Goal: Transaction & Acquisition: Purchase product/service

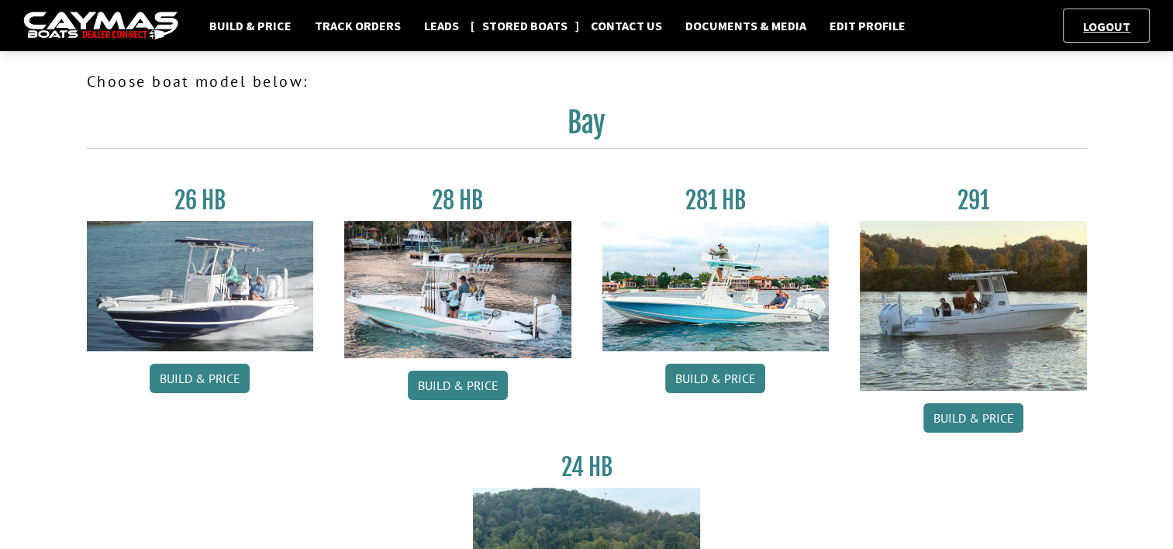
click at [513, 27] on link "Stored Boats" at bounding box center [525, 26] width 101 height 20
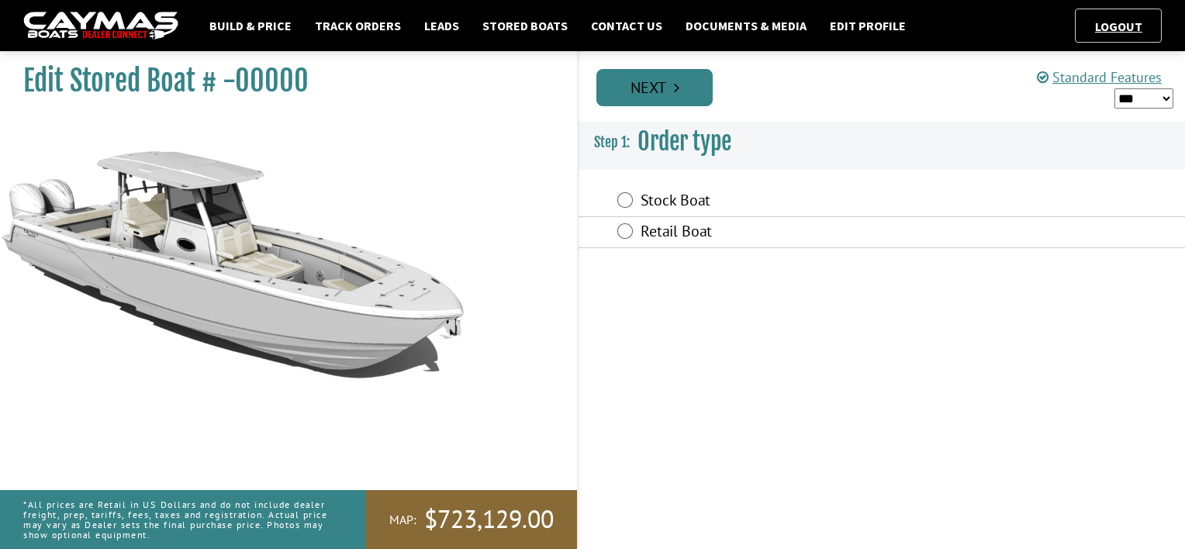
click at [655, 95] on link "Next" at bounding box center [654, 87] width 116 height 37
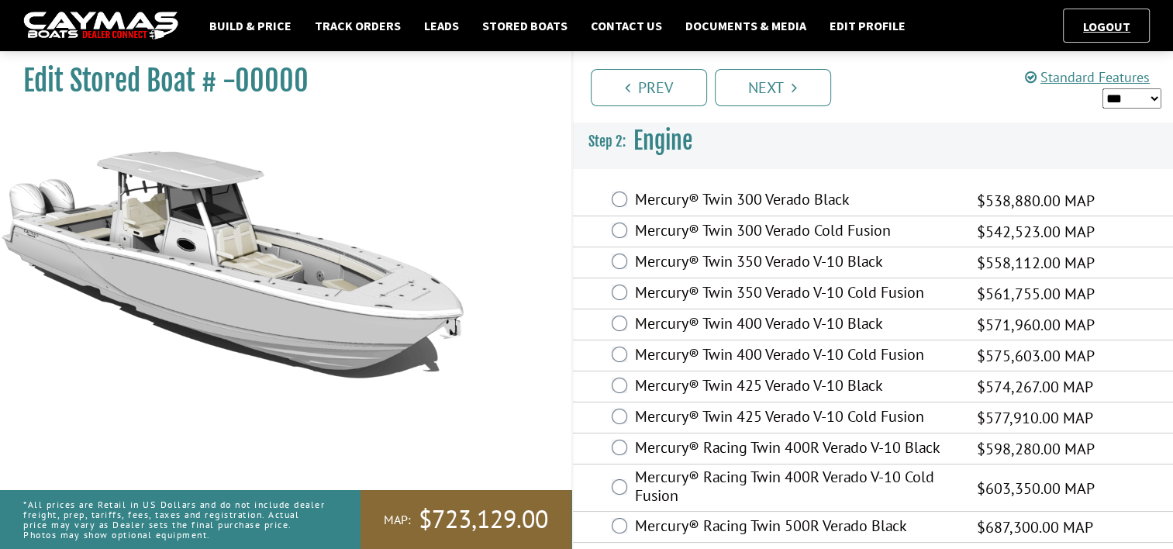
click at [1154, 99] on select "*** ****** ******" at bounding box center [1132, 98] width 59 height 20
select select "*"
click at [1103, 88] on select "*** ****** ******" at bounding box center [1132, 98] width 59 height 20
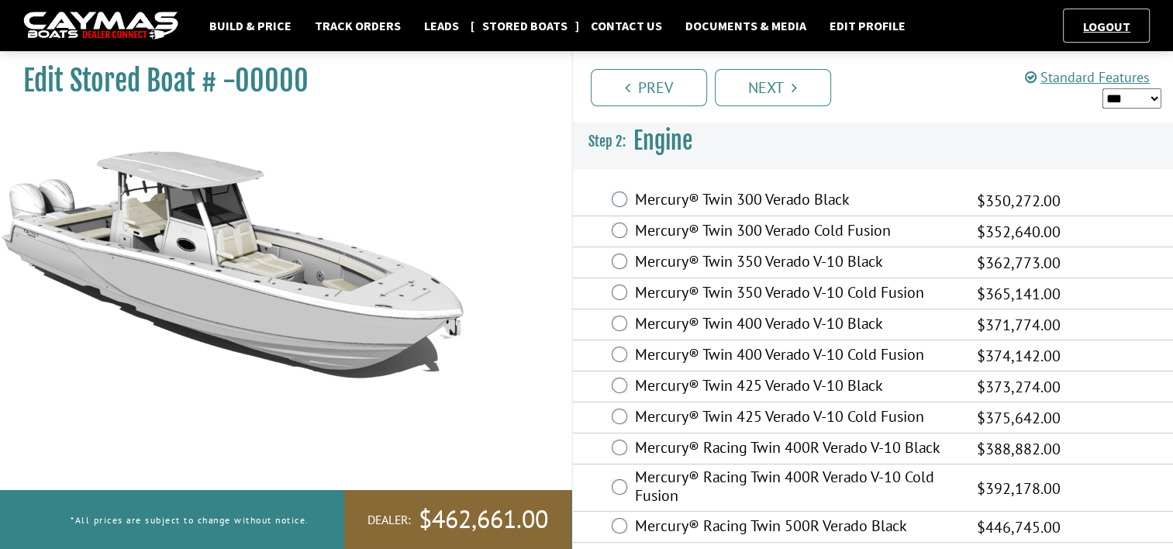
click at [493, 29] on link "Stored Boats" at bounding box center [525, 26] width 101 height 20
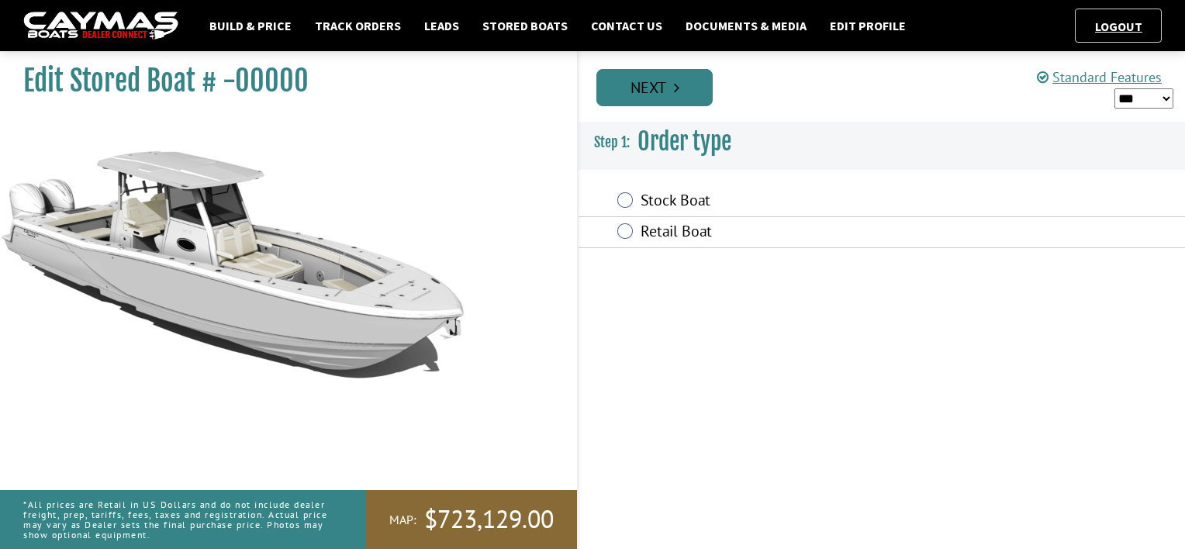
click at [643, 89] on link "Next" at bounding box center [654, 87] width 116 height 37
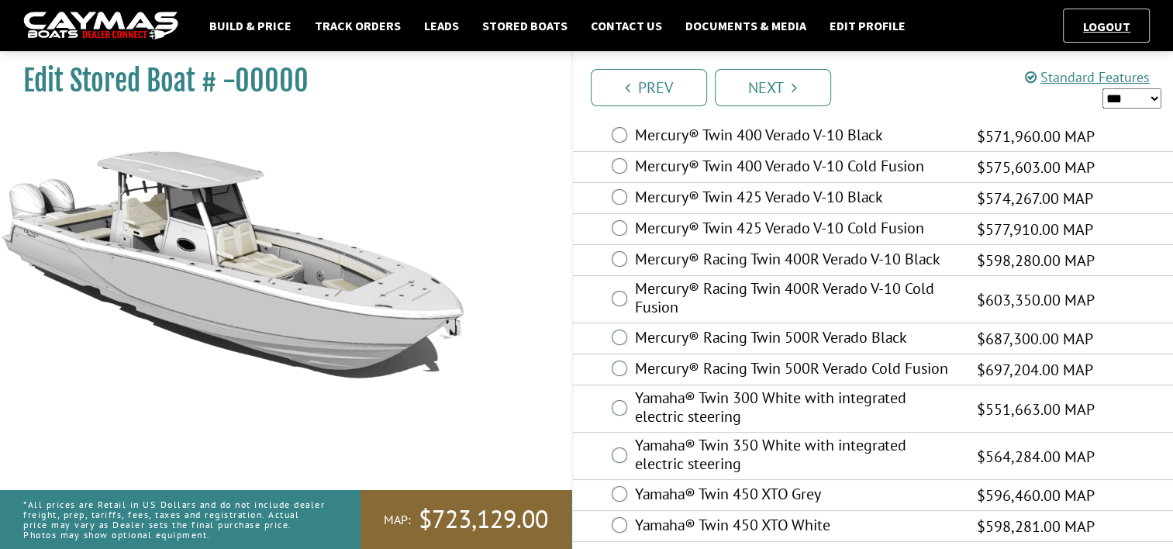
scroll to position [195, 0]
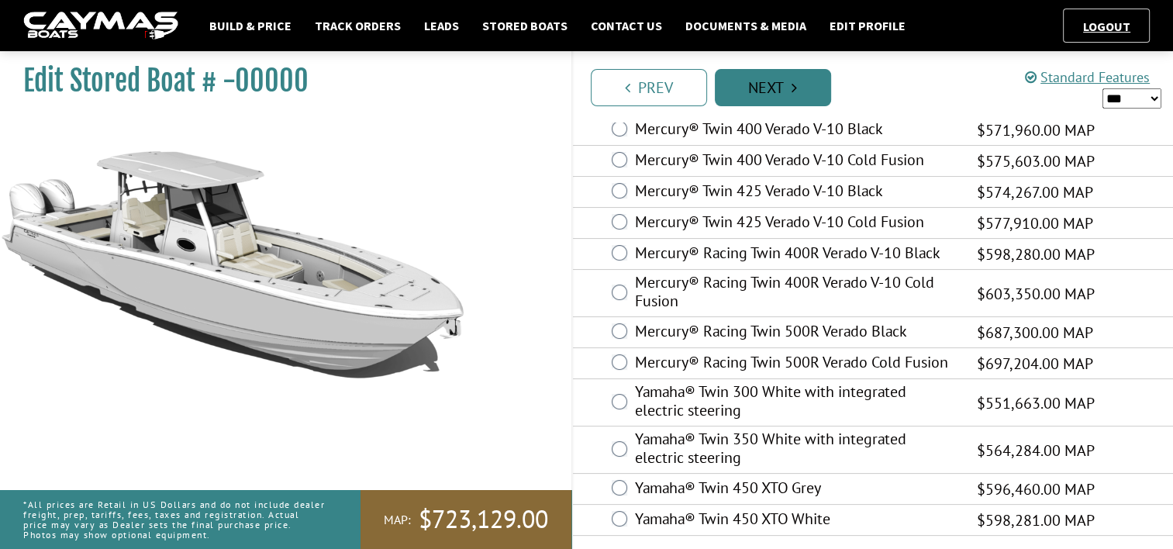
click at [764, 87] on link "Next" at bounding box center [773, 87] width 116 height 37
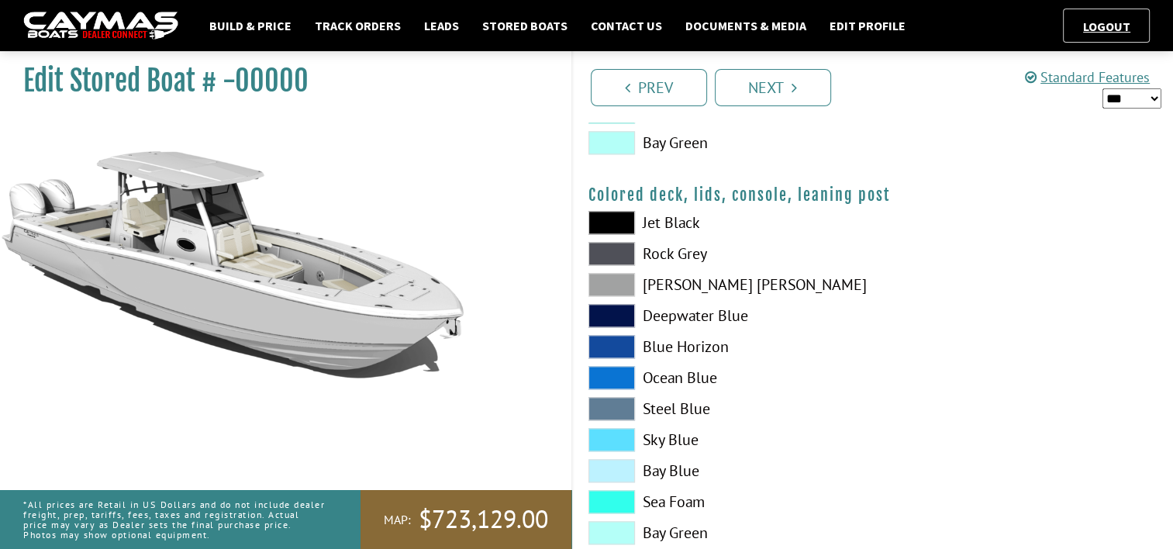
scroll to position [1883, 0]
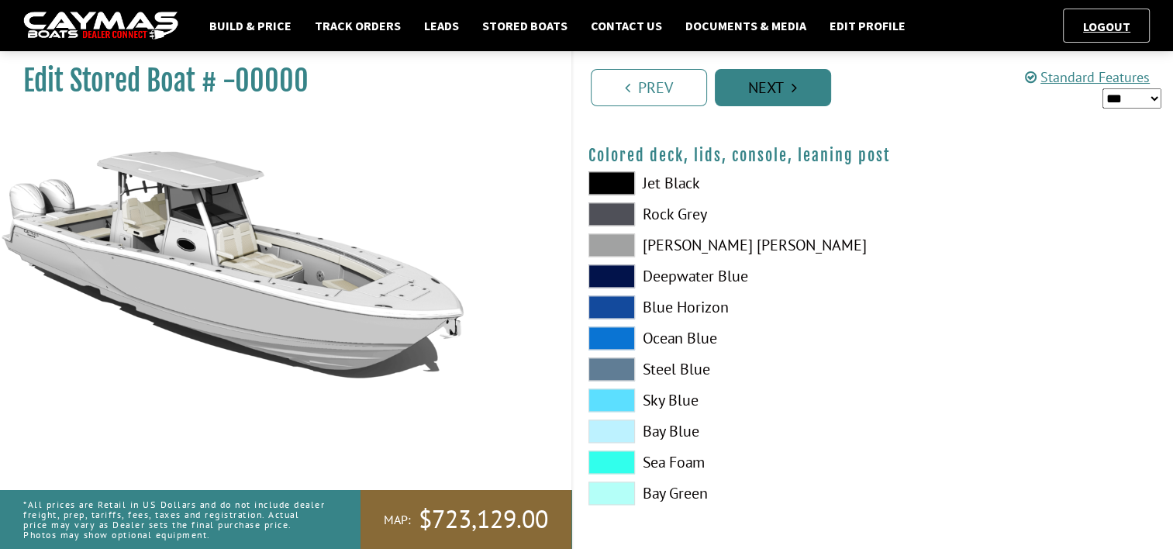
click at [768, 85] on link "Next" at bounding box center [773, 87] width 116 height 37
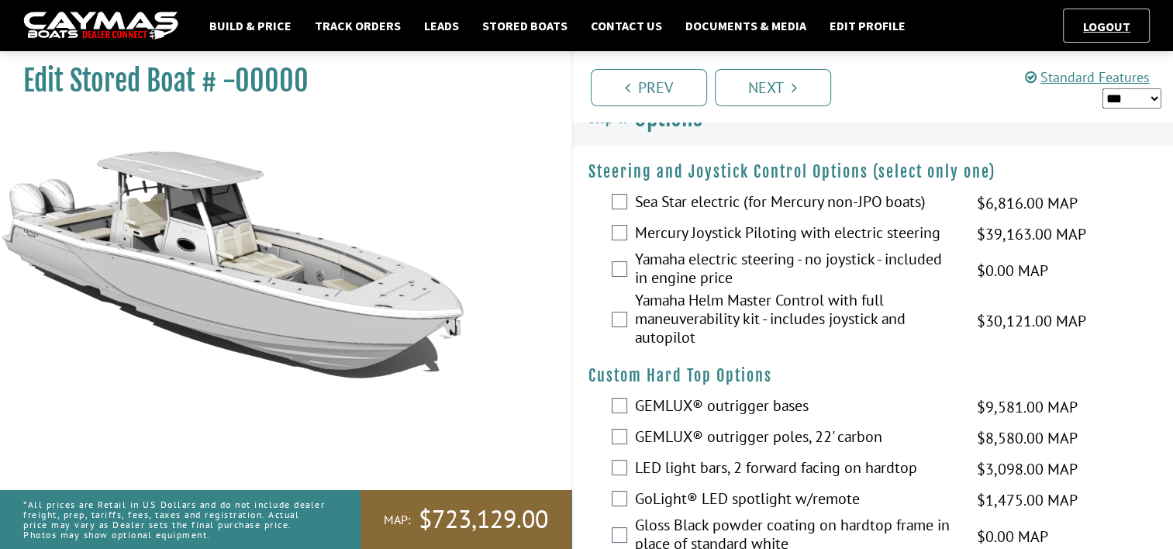
scroll to position [0, 0]
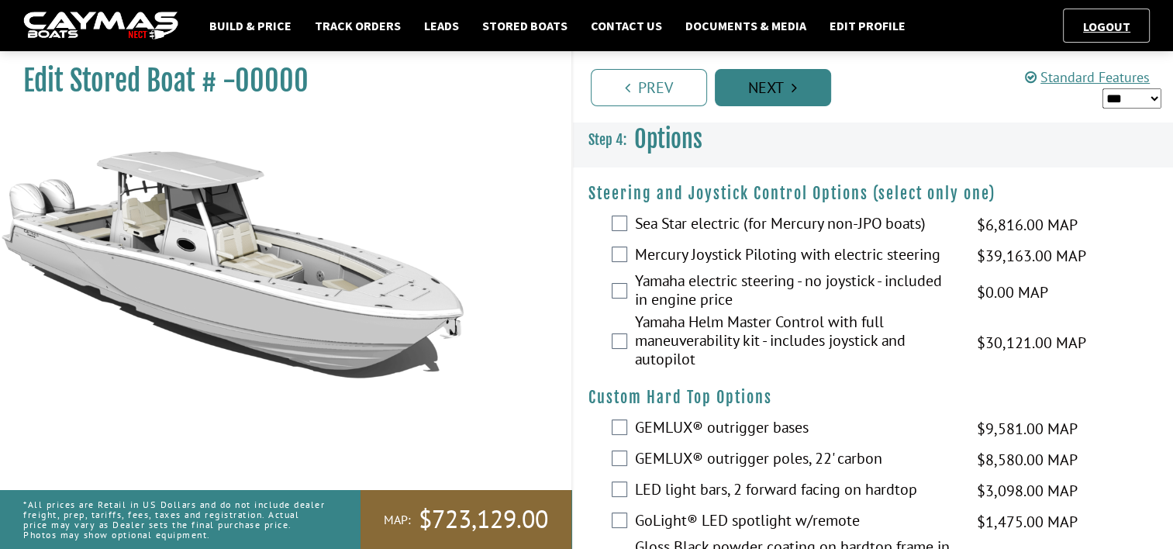
click at [755, 84] on link "Next" at bounding box center [773, 87] width 116 height 37
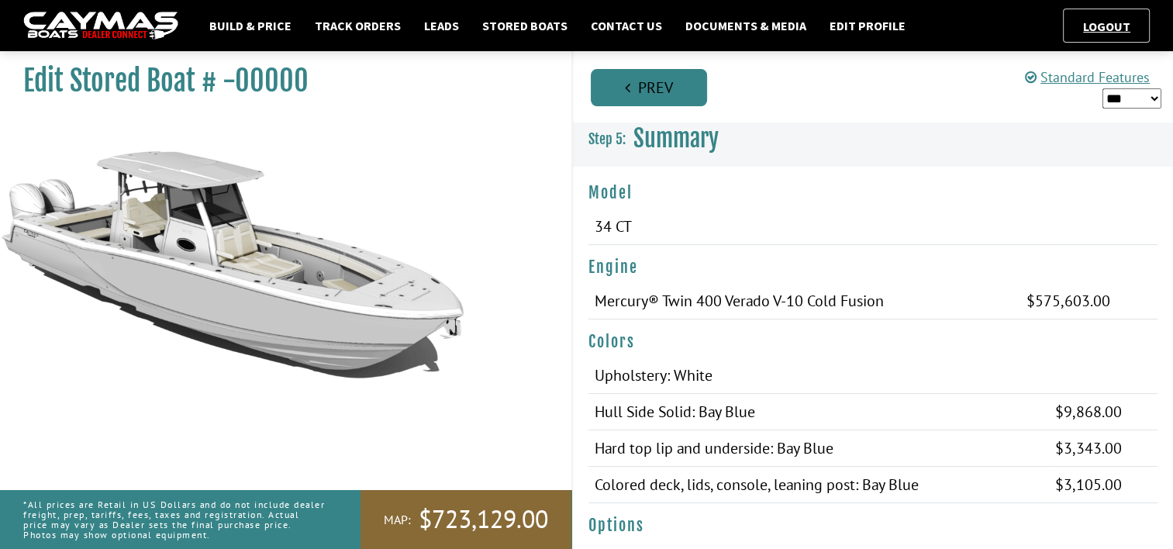
click at [648, 99] on link "Prev" at bounding box center [649, 87] width 116 height 37
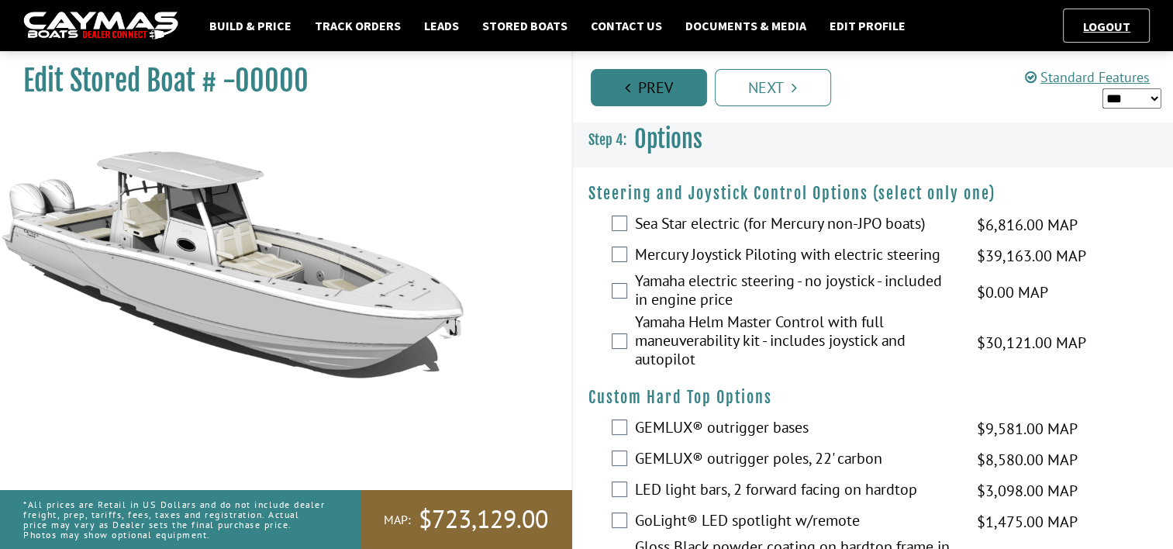
click at [648, 99] on link "Prev" at bounding box center [649, 87] width 116 height 37
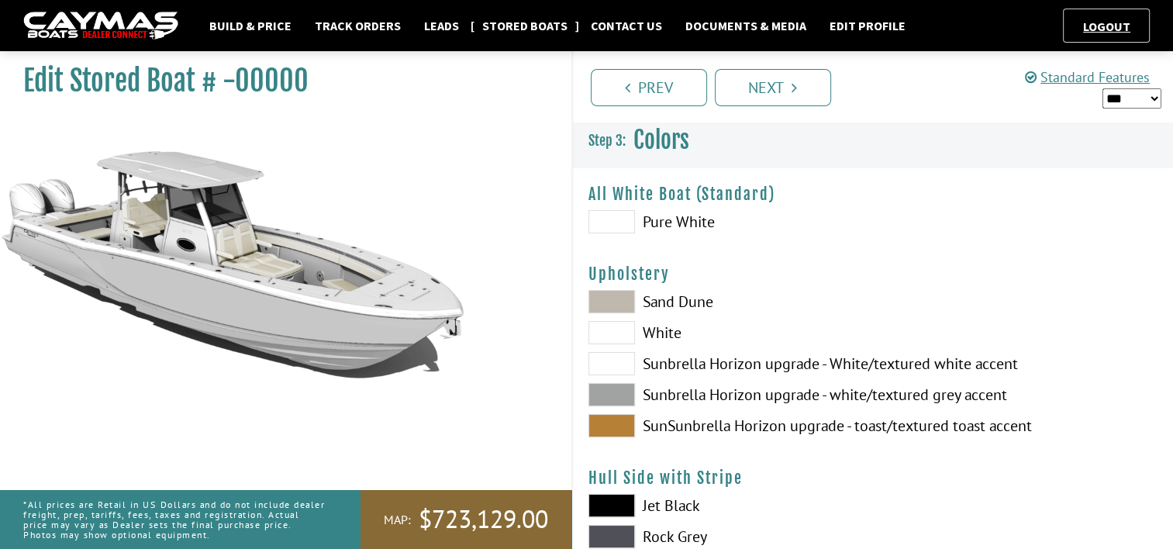
click at [495, 22] on link "Stored Boats" at bounding box center [525, 26] width 101 height 20
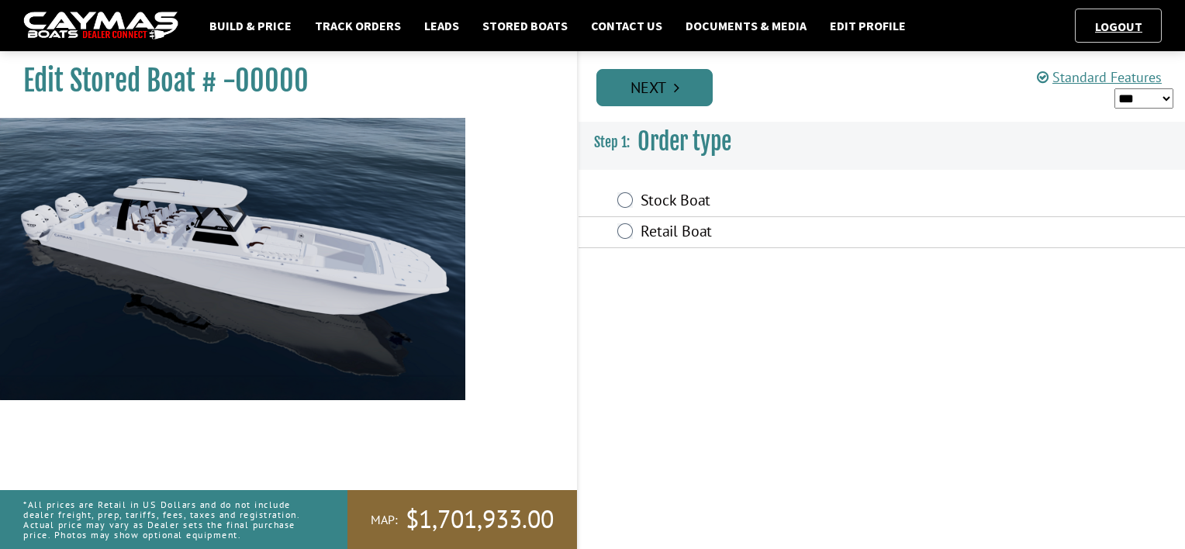
click at [651, 99] on link "Next" at bounding box center [654, 87] width 116 height 37
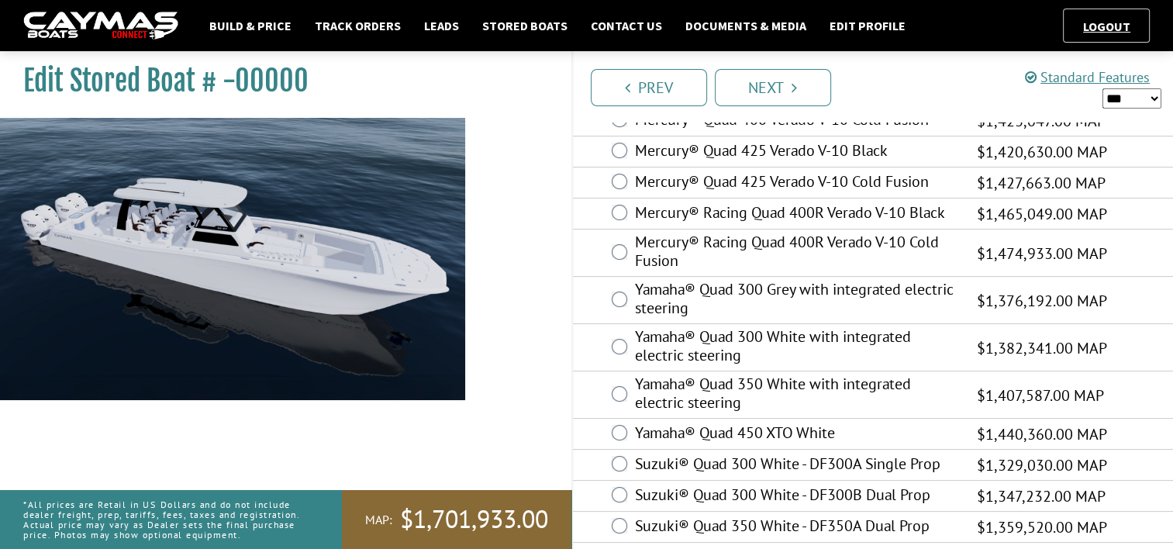
scroll to position [180, 0]
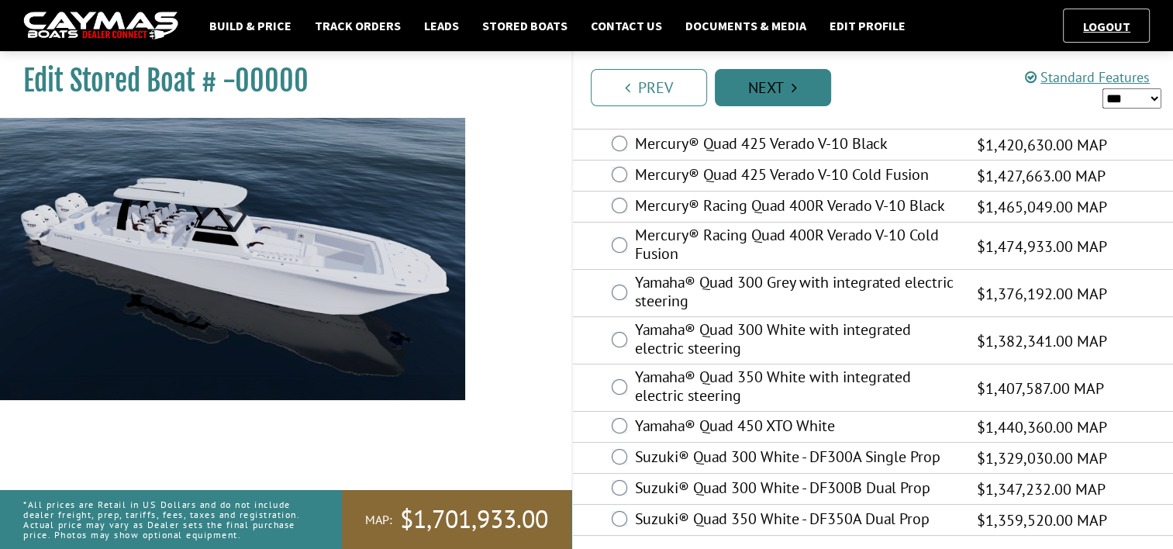
click at [779, 95] on link "Next" at bounding box center [773, 87] width 116 height 37
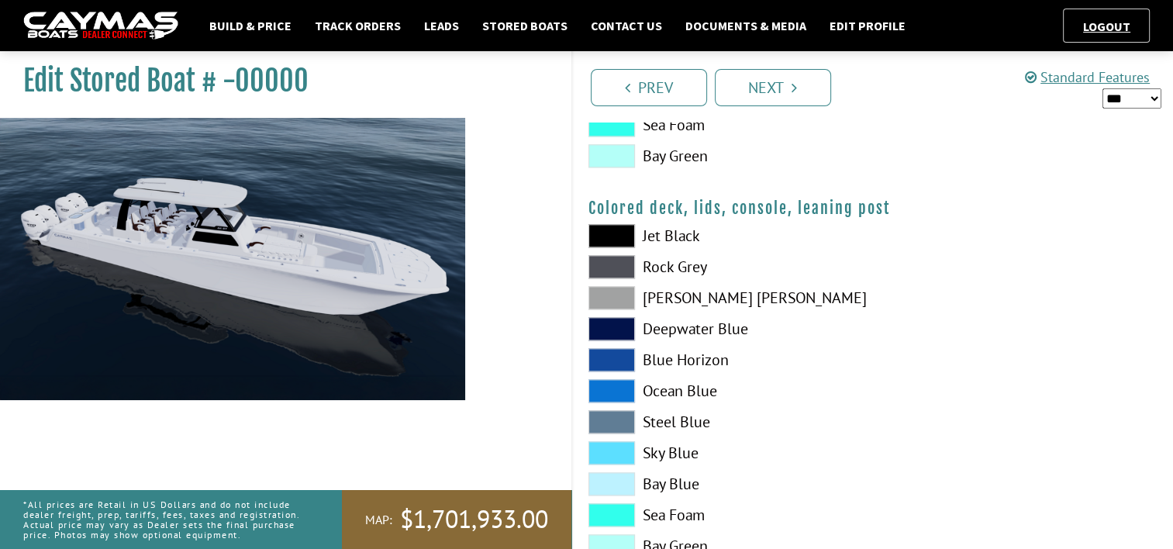
scroll to position [1883, 0]
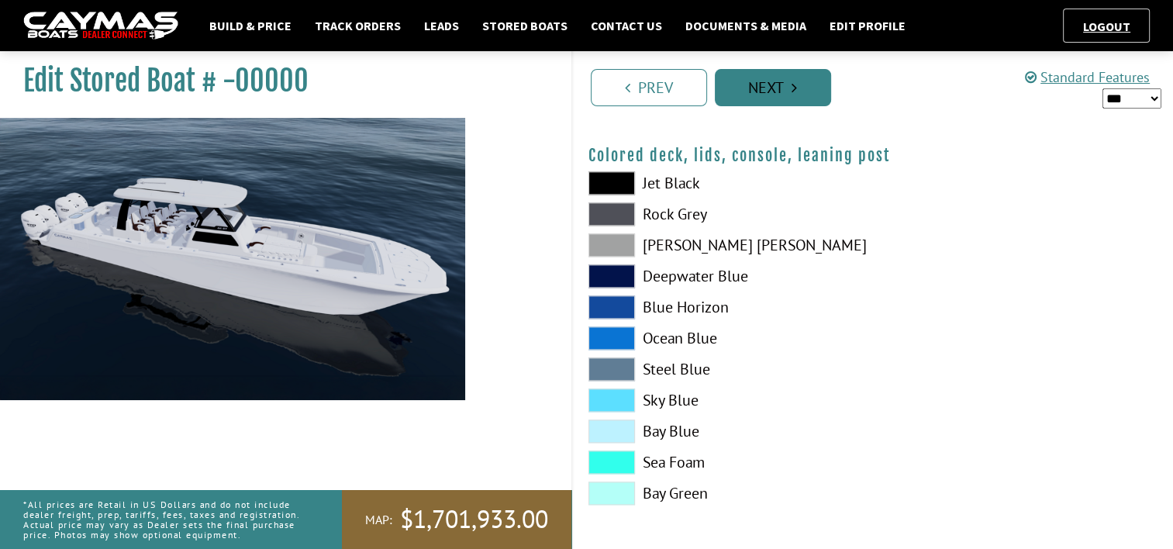
click at [811, 92] on link "Next" at bounding box center [773, 87] width 116 height 37
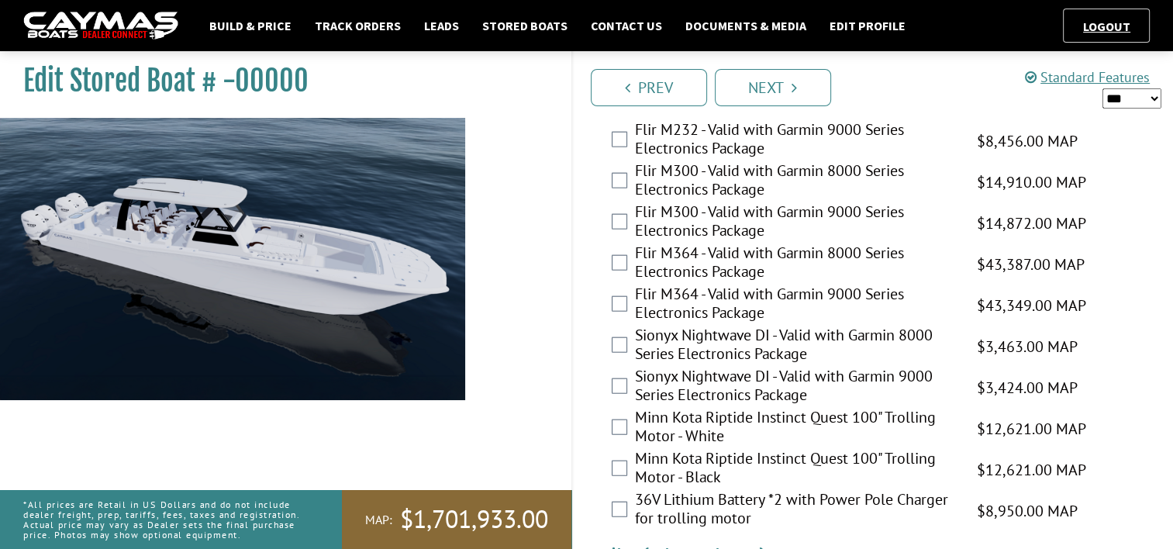
scroll to position [3621, 0]
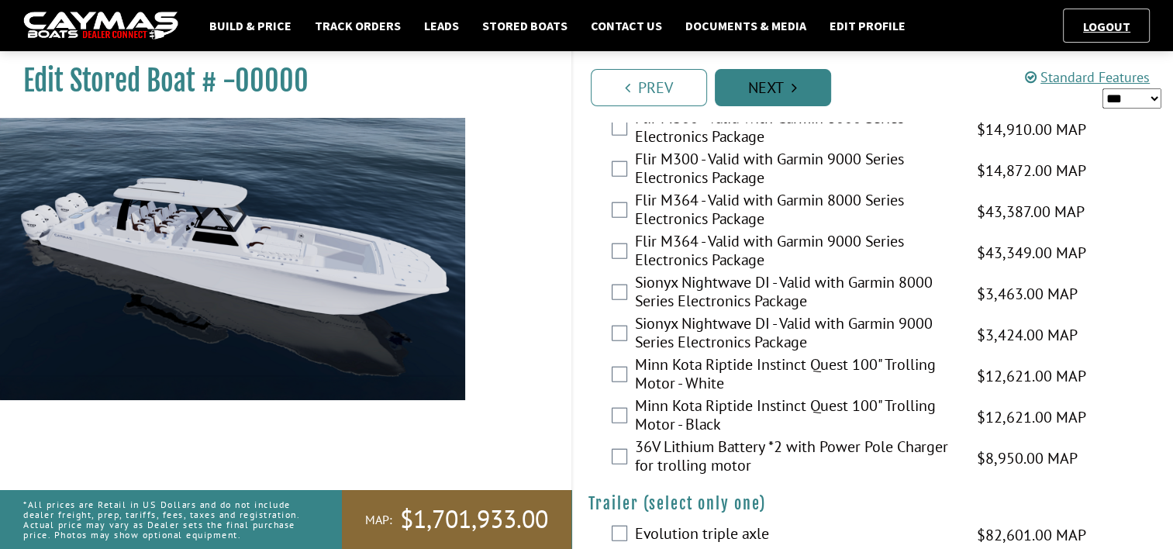
click at [748, 80] on link "Next" at bounding box center [773, 87] width 116 height 37
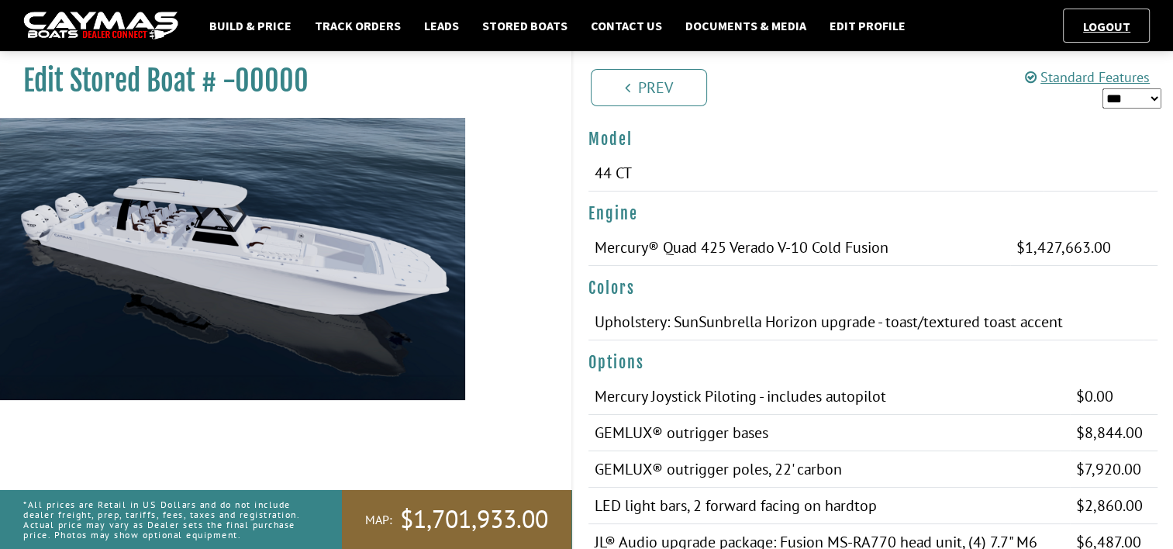
scroll to position [0, 0]
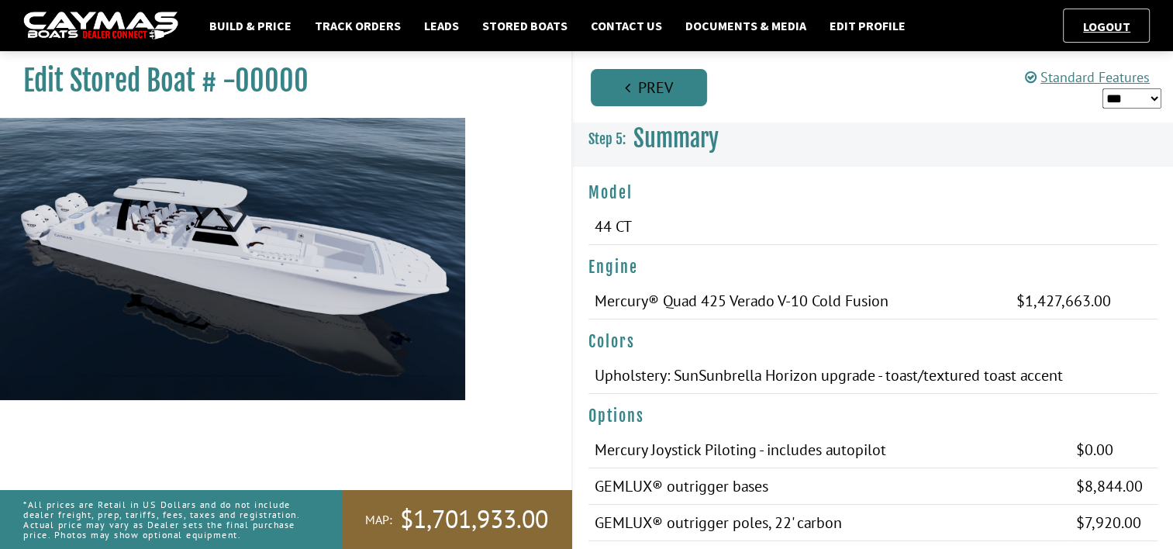
click at [670, 91] on link "Prev" at bounding box center [649, 87] width 116 height 37
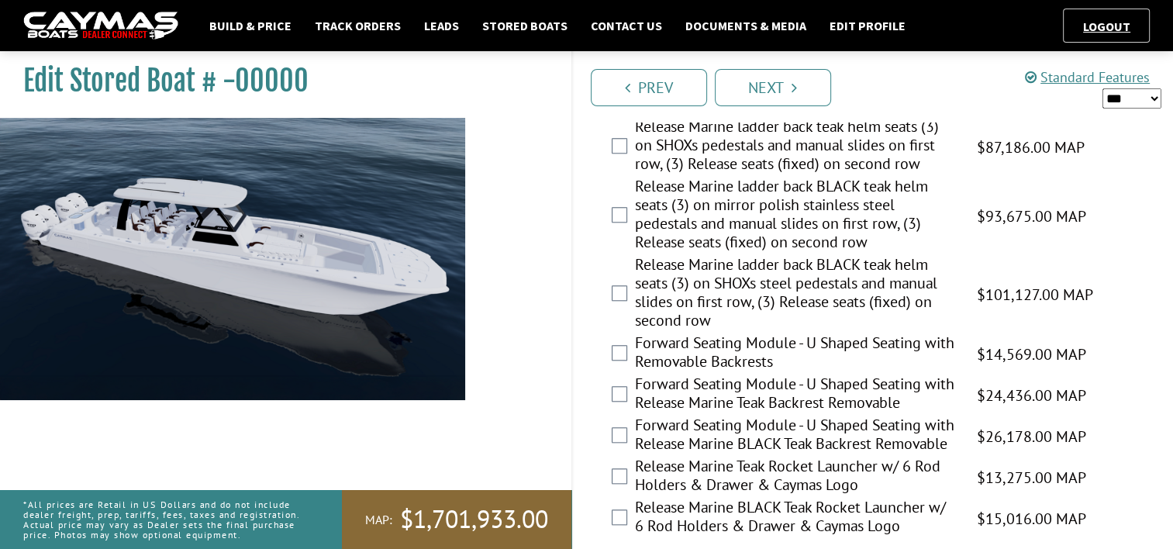
scroll to position [1474, 0]
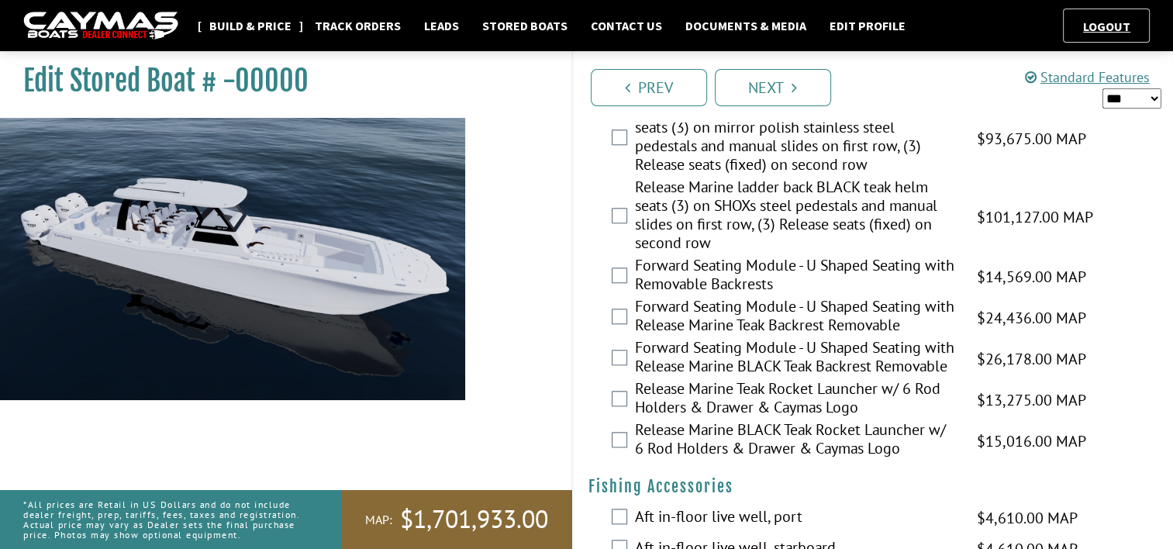
click at [254, 29] on link "Build & Price" at bounding box center [251, 26] width 98 height 20
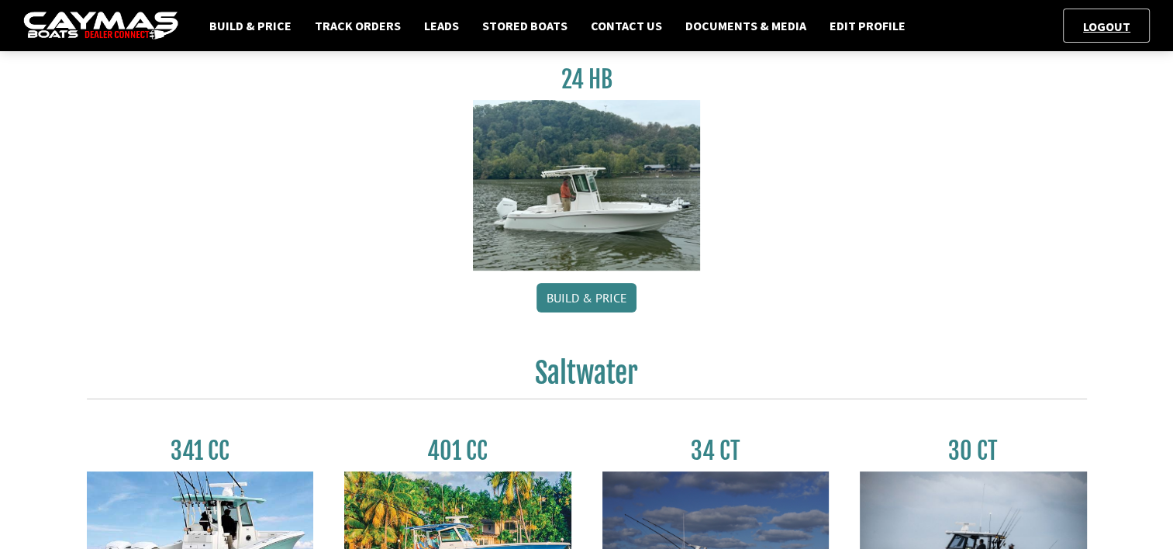
scroll to position [698, 0]
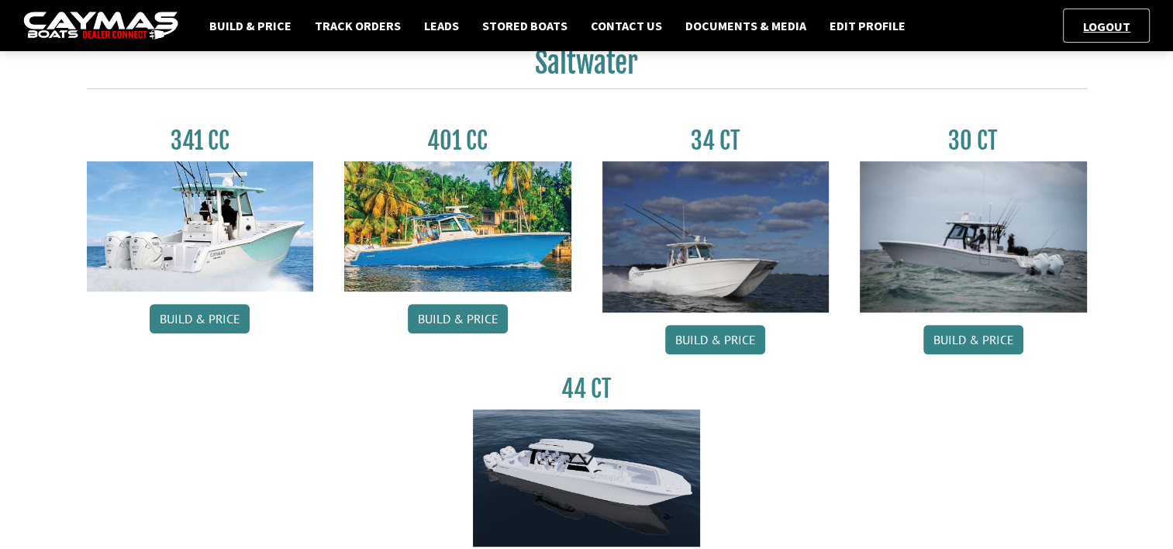
click at [748, 200] on img at bounding box center [716, 236] width 227 height 151
click at [717, 337] on link "Build & Price" at bounding box center [715, 339] width 100 height 29
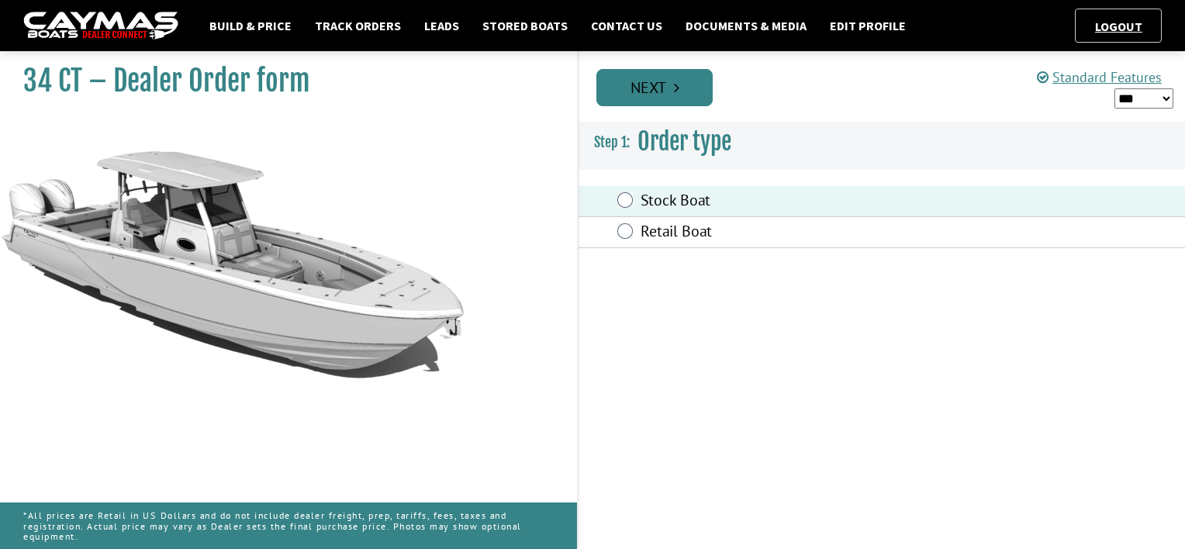
click at [672, 91] on link "Next" at bounding box center [654, 87] width 116 height 37
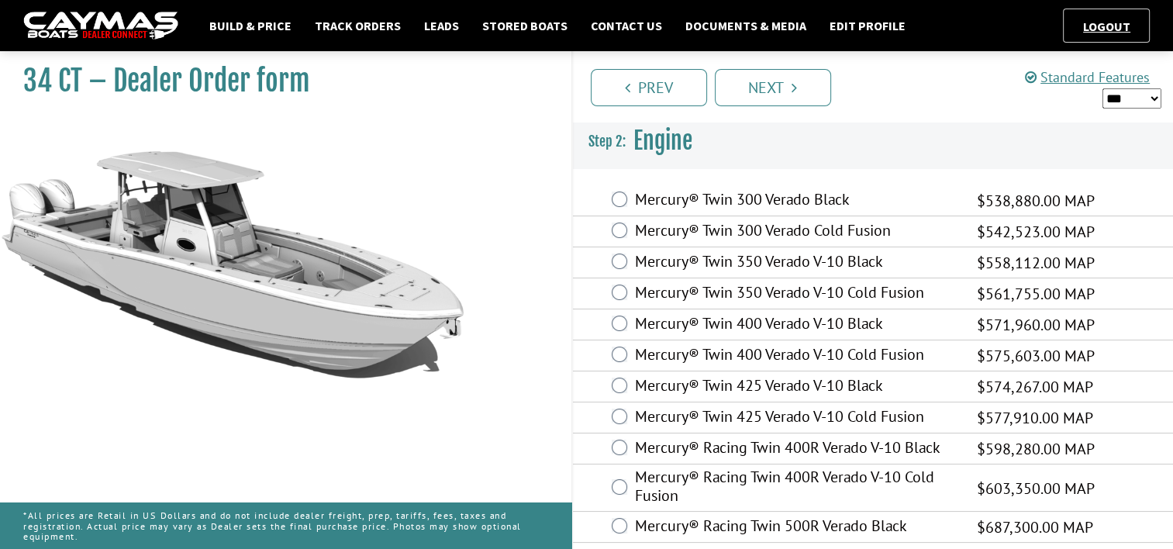
click at [1125, 95] on select "*** ****** ******" at bounding box center [1132, 98] width 59 height 20
select select "*"
click at [1103, 88] on select "*** ****** ******" at bounding box center [1132, 98] width 59 height 20
